Goal: Information Seeking & Learning: Check status

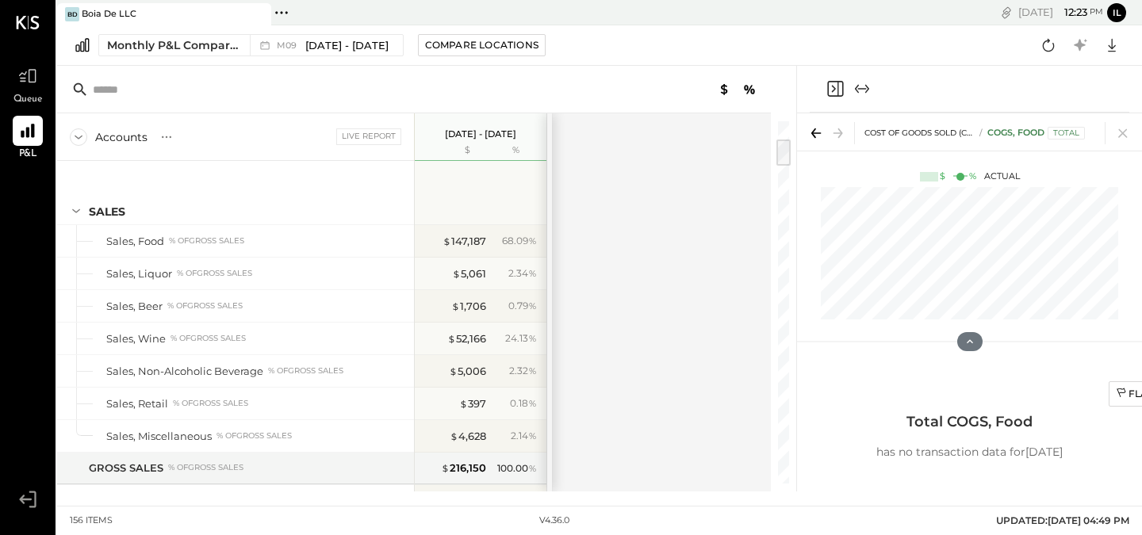
scroll to position [232, 0]
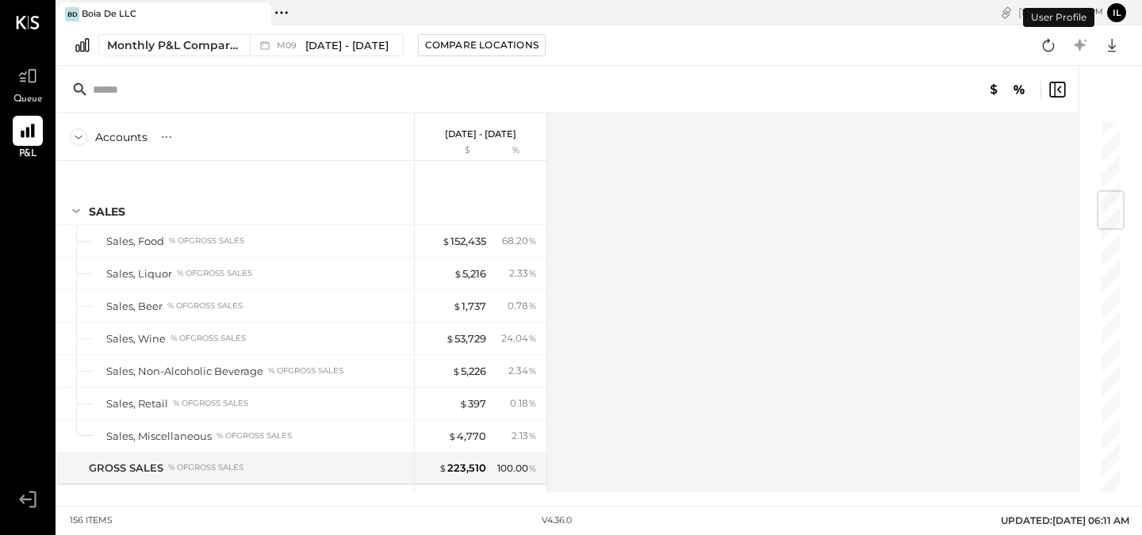
scroll to position [612, 0]
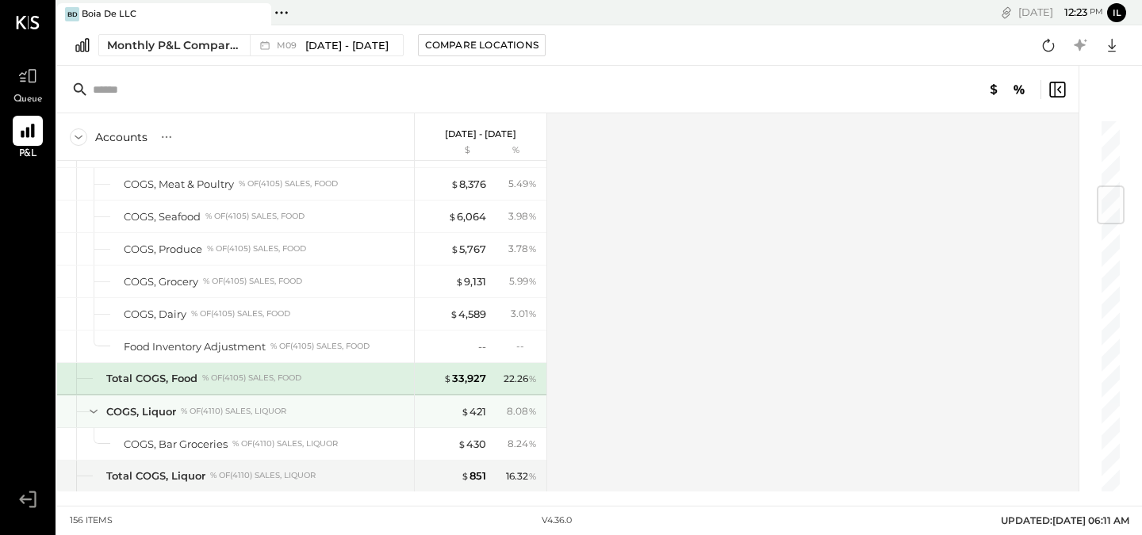
scroll to position [556, 0]
